Goal: Contribute content

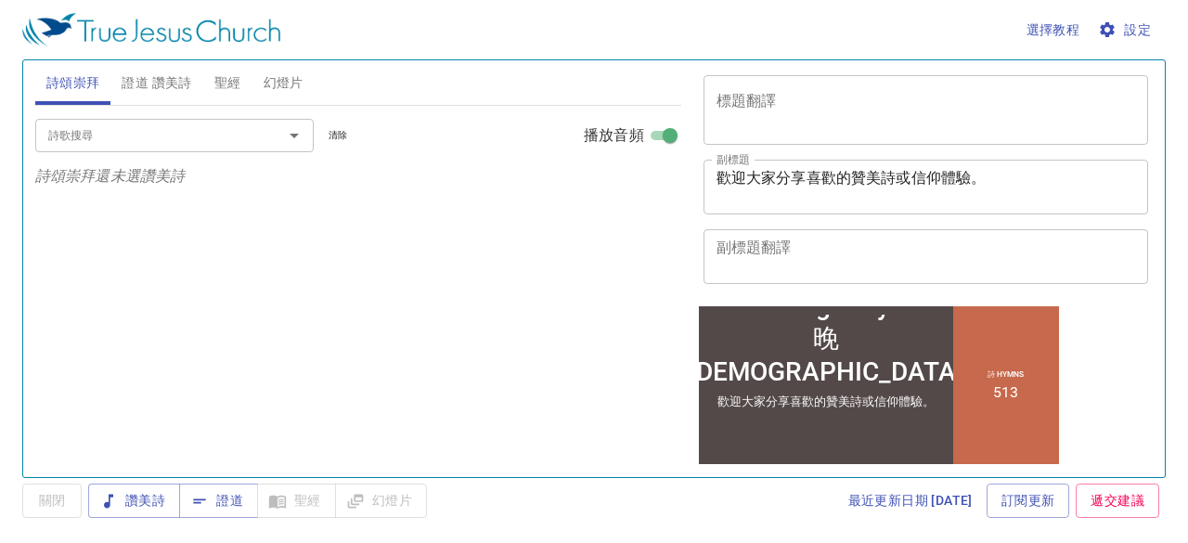
scroll to position [278, 0]
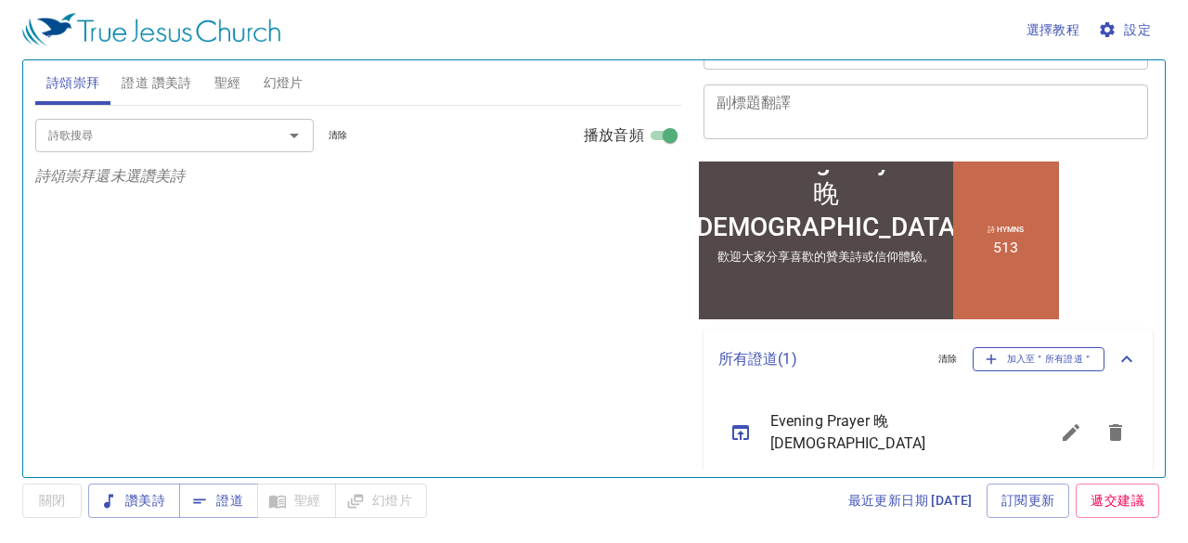
click at [689, 351] on span "加入至＂所有證道＂" at bounding box center [1039, 359] width 109 height 17
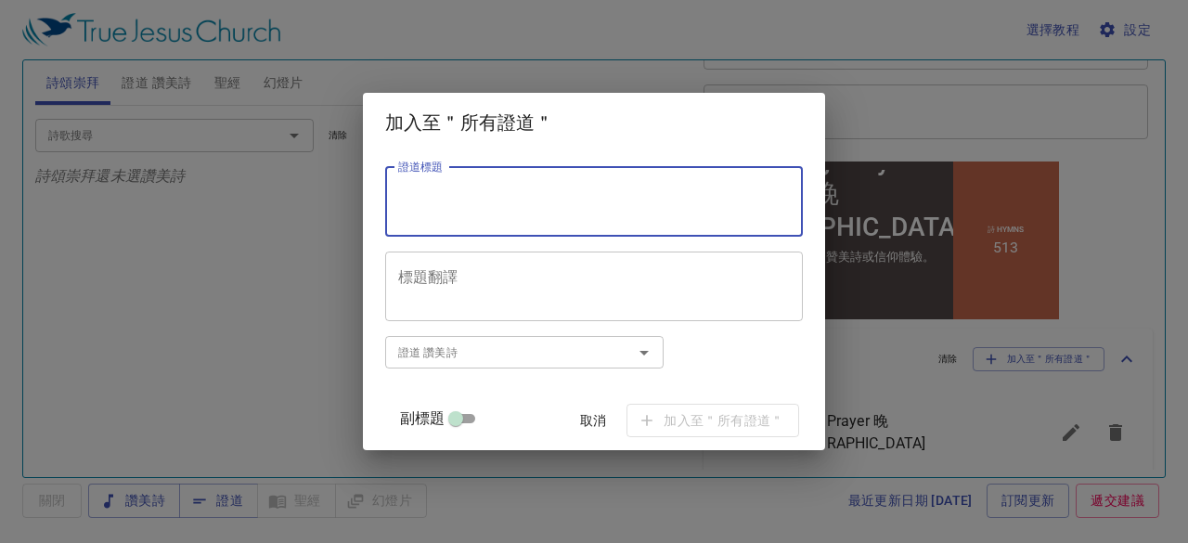
paste textarea "窯匠與泥 The Potter and the Clay 鄭泰勳 Tae-Hoon Jung"
drag, startPoint x: 418, startPoint y: 209, endPoint x: 579, endPoint y: 214, distance: 161.6
click at [579, 214] on textarea "窯匠與泥 The Potter and the Clay 鄭泰勳 Tae-Hoon Jung" at bounding box center [594, 201] width 392 height 35
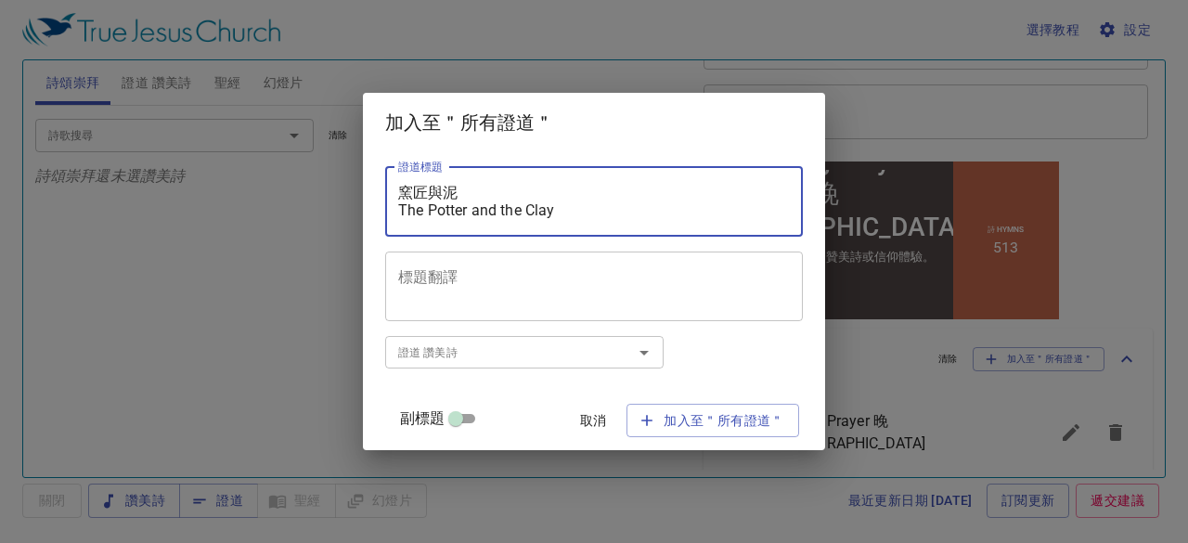
click at [464, 223] on div "窯匠與泥 The Potter and the Clay 證道標題" at bounding box center [594, 202] width 418 height 70
type textarea "窯匠與泥 The Potter and the Clay"
click at [477, 417] on input "副標題" at bounding box center [455, 422] width 67 height 22
checkbox input "true"
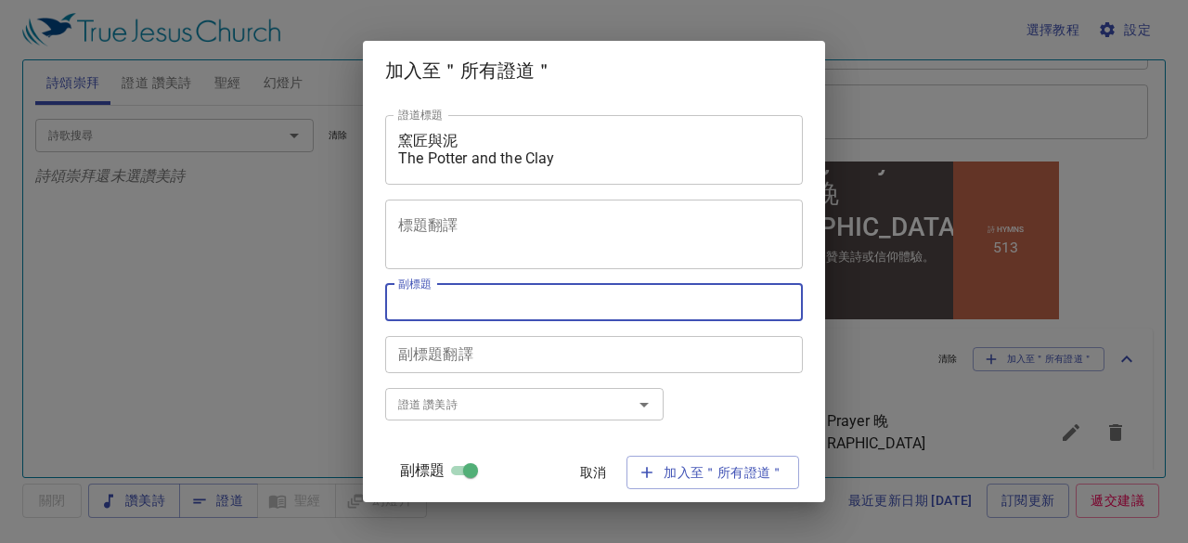
paste textarea "[PERSON_NAME]"
type textarea "[PERSON_NAME]"
click at [688, 454] on span "加入至＂所有證道＂" at bounding box center [712, 472] width 143 height 23
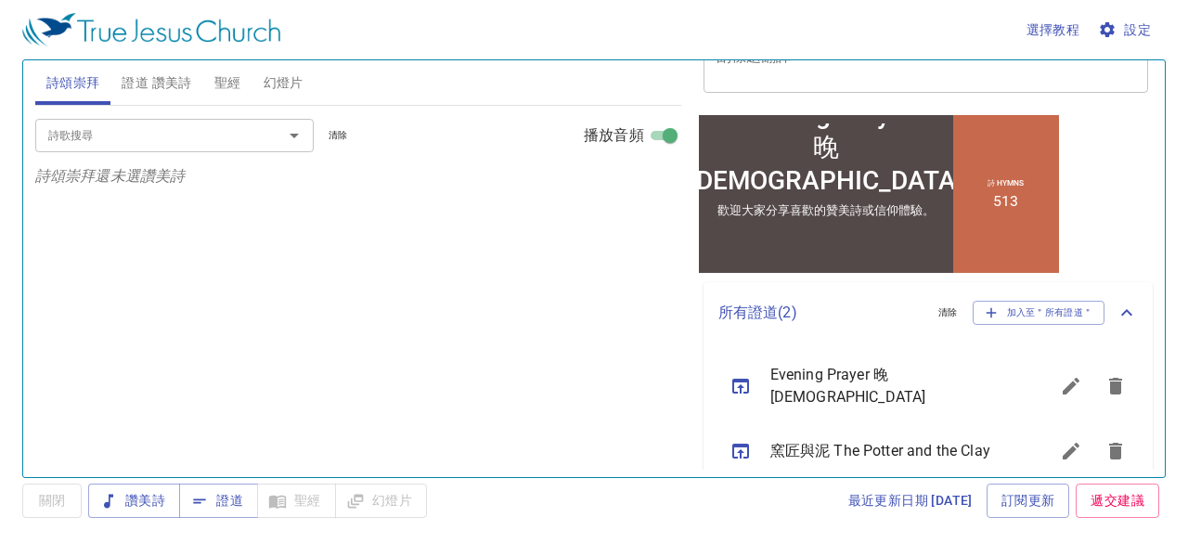
scroll to position [349, 0]
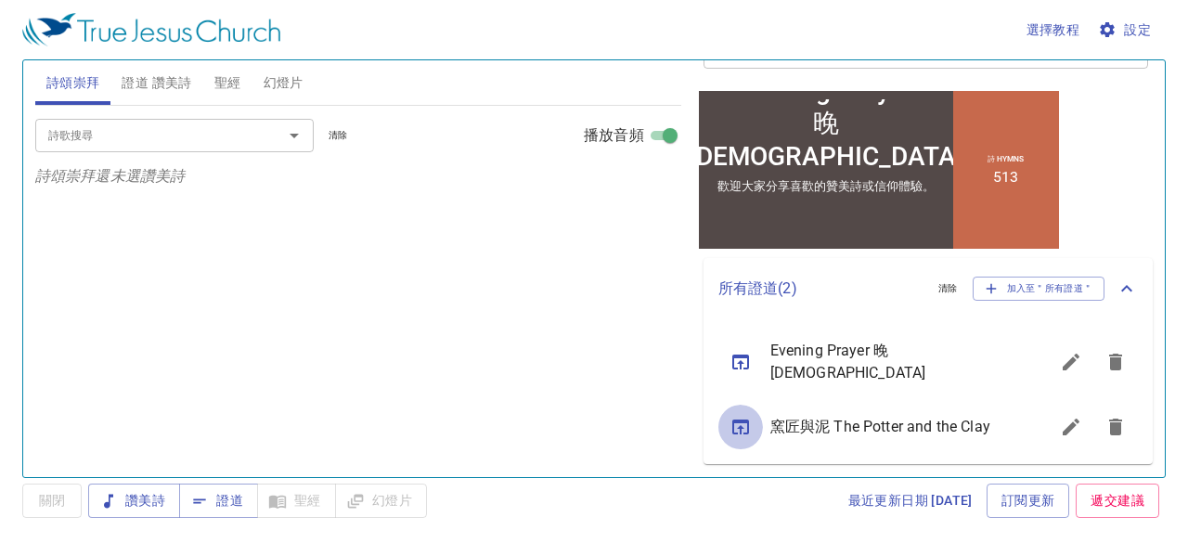
click at [689, 421] on icon "sermon lineup list" at bounding box center [740, 426] width 17 height 15
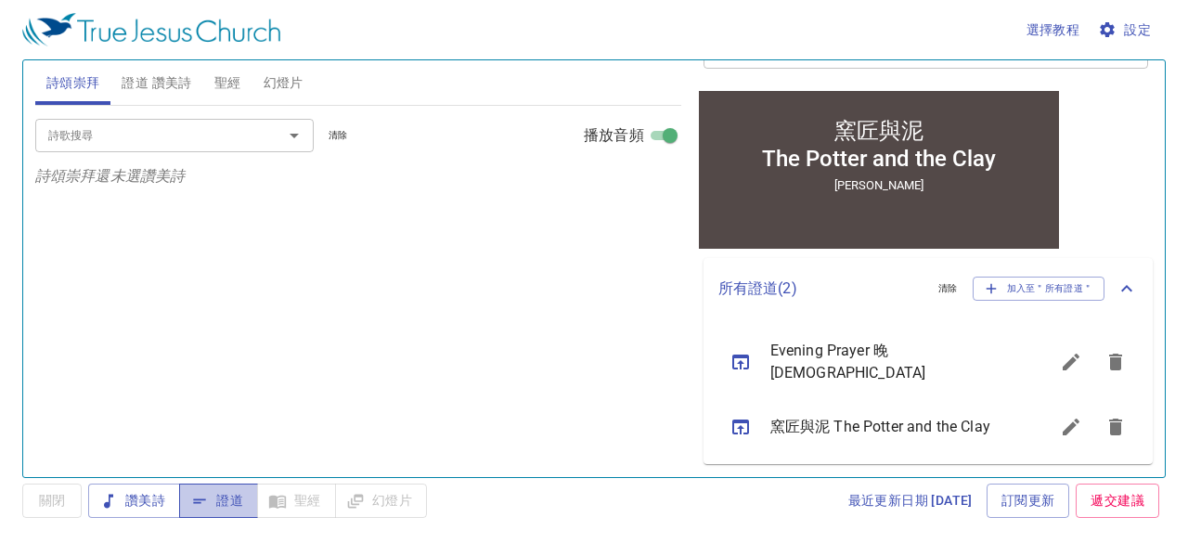
click at [239, 454] on span "證道" at bounding box center [218, 500] width 49 height 23
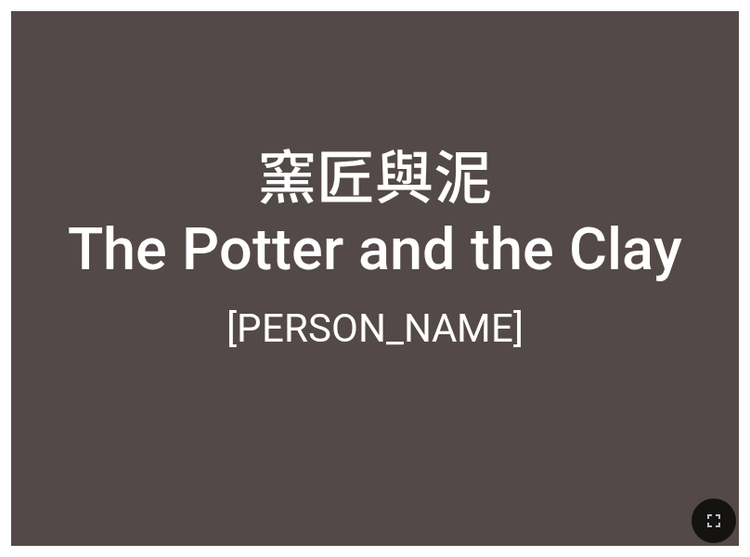
click at [748, 279] on div "窯匠與泥 The Potter and the Clay 窯匠與泥 The Potter and the Clay [PERSON_NAME][PERSON_…" at bounding box center [375, 278] width 750 height 557
